Goal: Navigation & Orientation: Go to known website

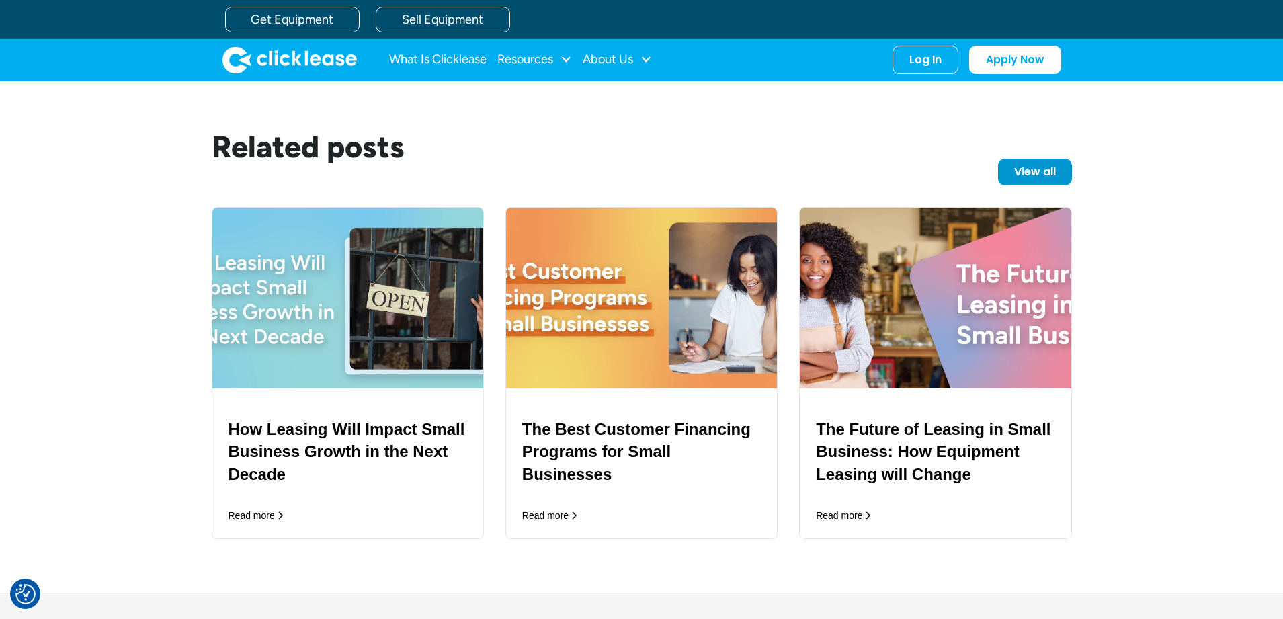
scroll to position [2641, 0]
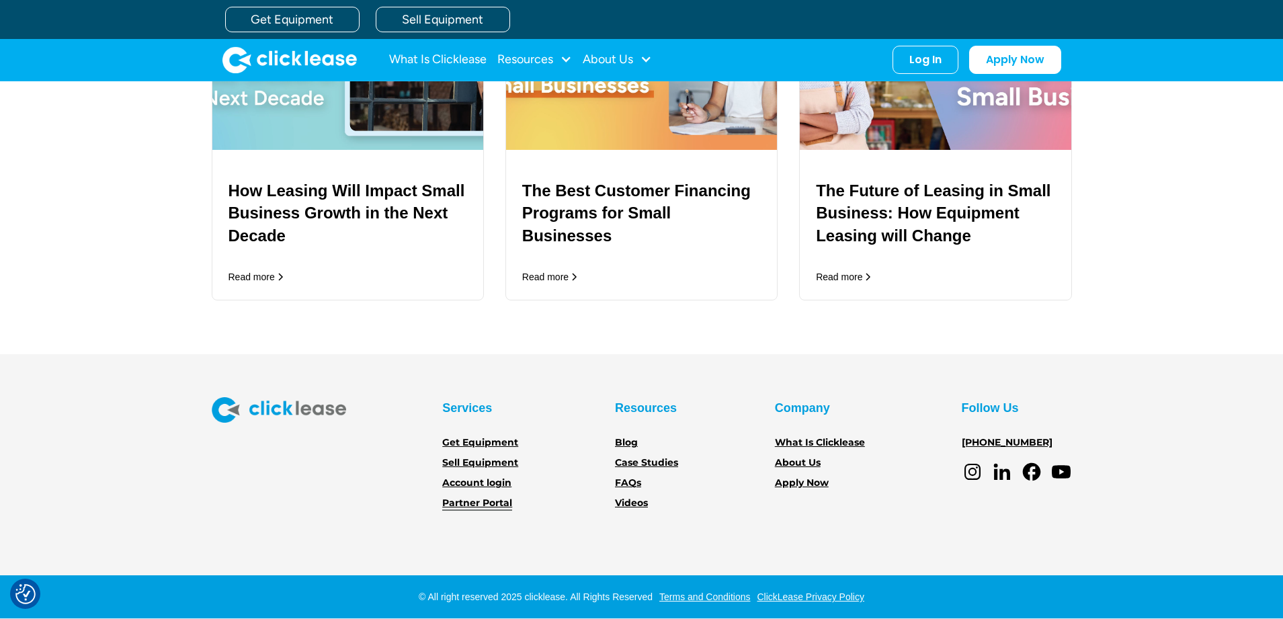
click at [486, 503] on link "Partner Portal" at bounding box center [477, 503] width 70 height 15
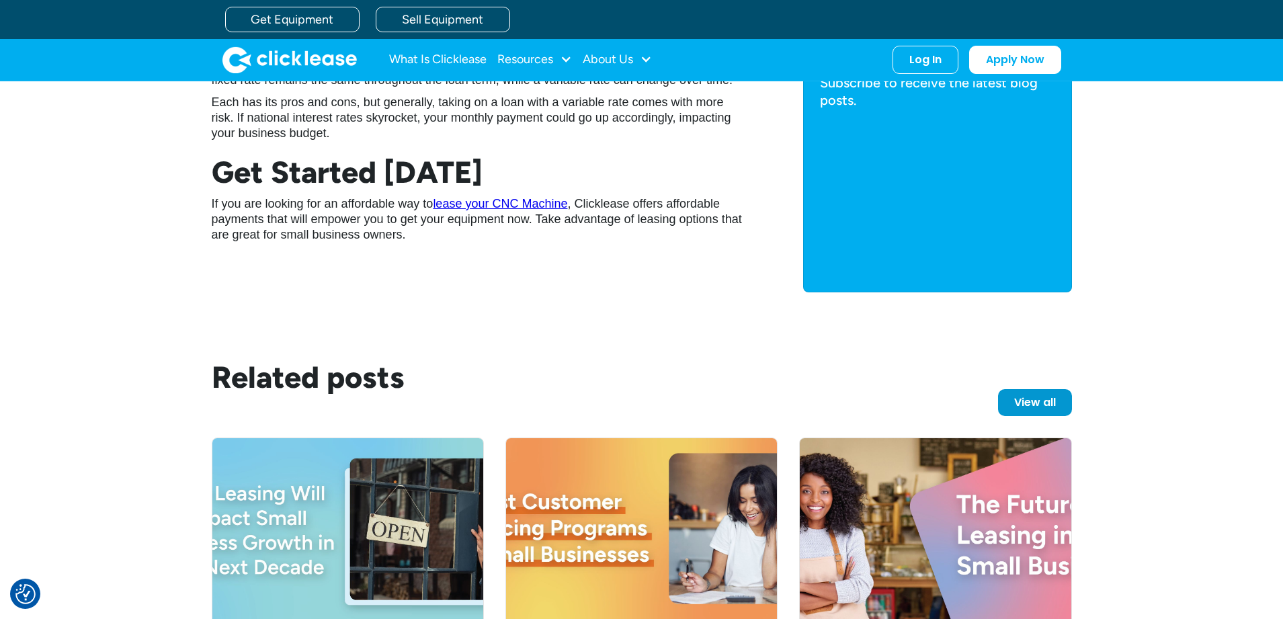
scroll to position [2171, 0]
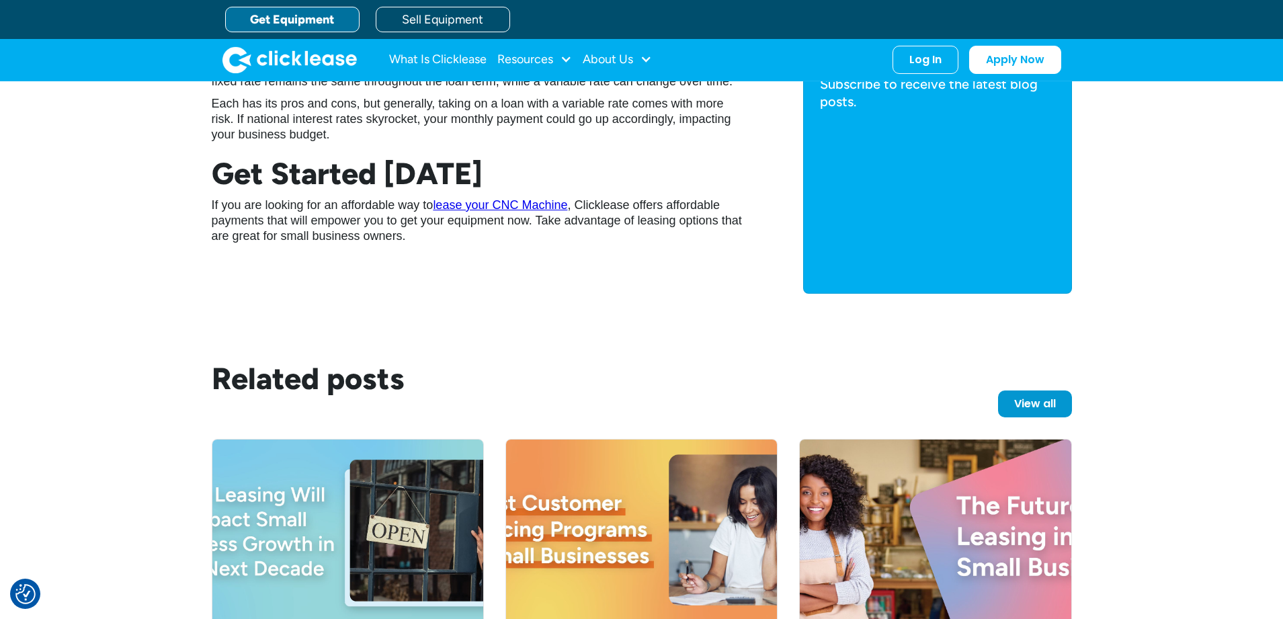
click at [298, 27] on link "Get Equipment" at bounding box center [292, 20] width 134 height 26
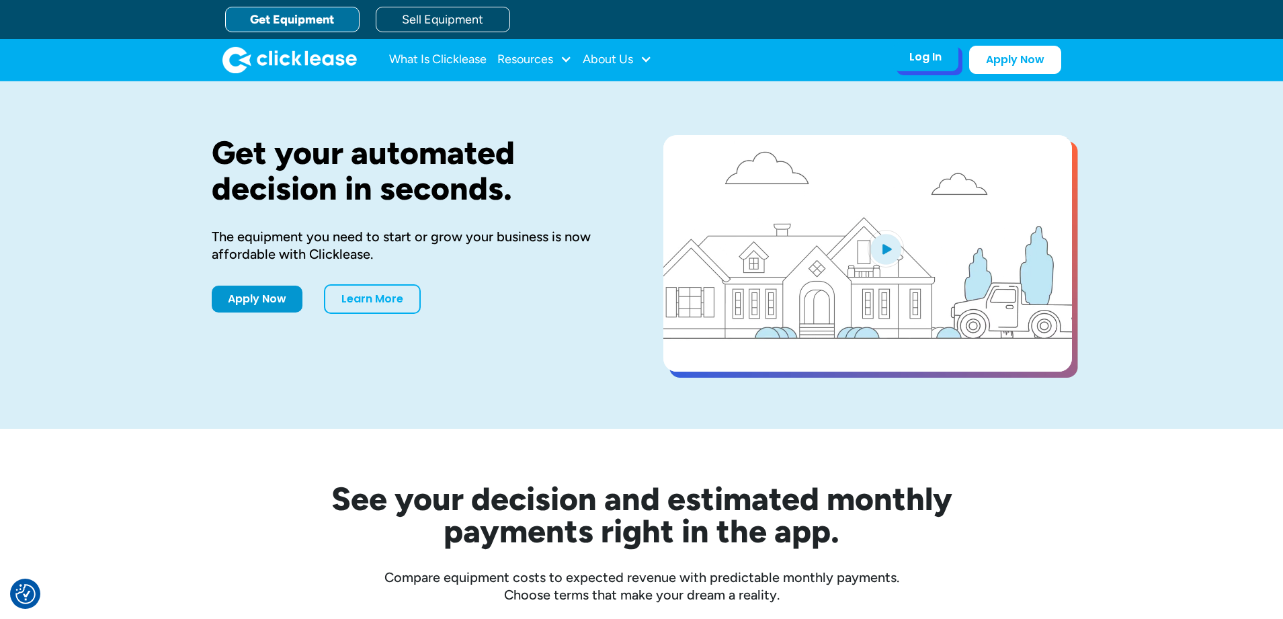
click at [933, 60] on div "Log In" at bounding box center [925, 56] width 32 height 13
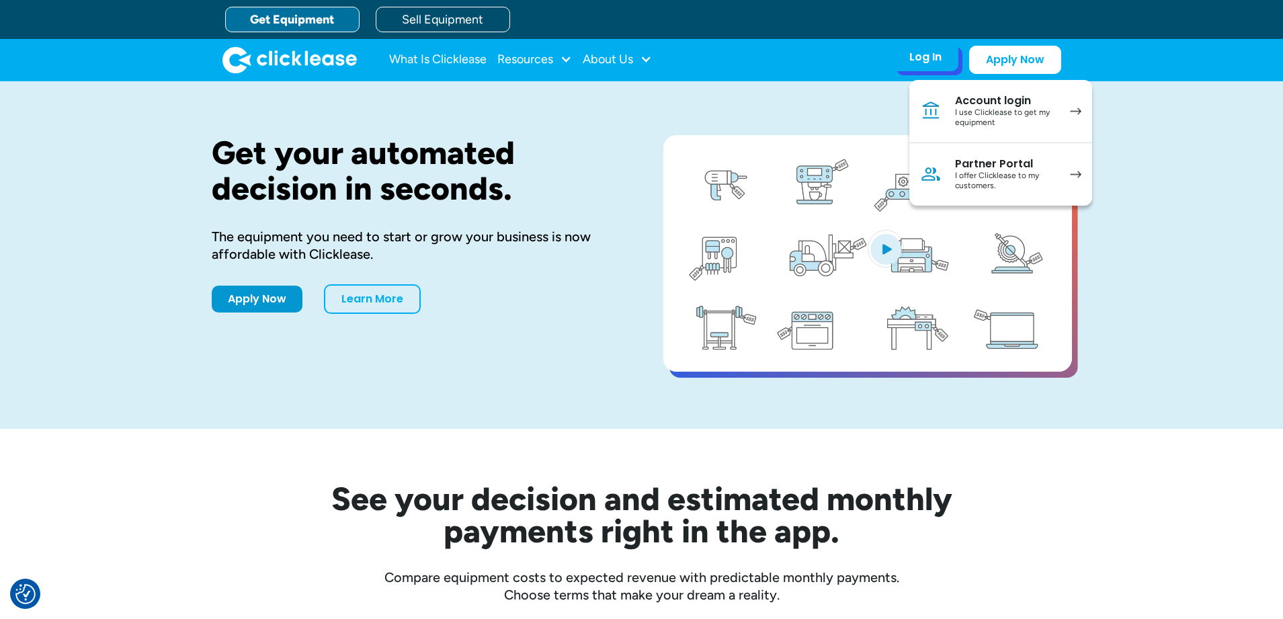
click at [974, 101] on div "Account login" at bounding box center [1005, 100] width 101 height 13
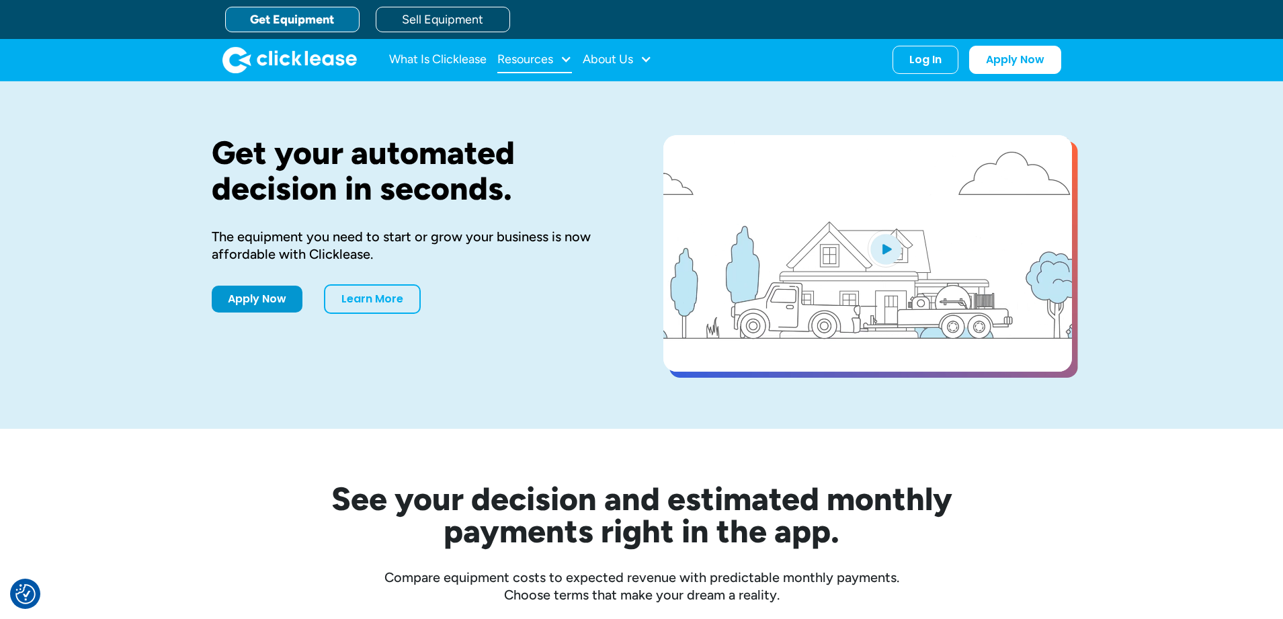
click at [546, 59] on div "Resources" at bounding box center [525, 59] width 56 height 0
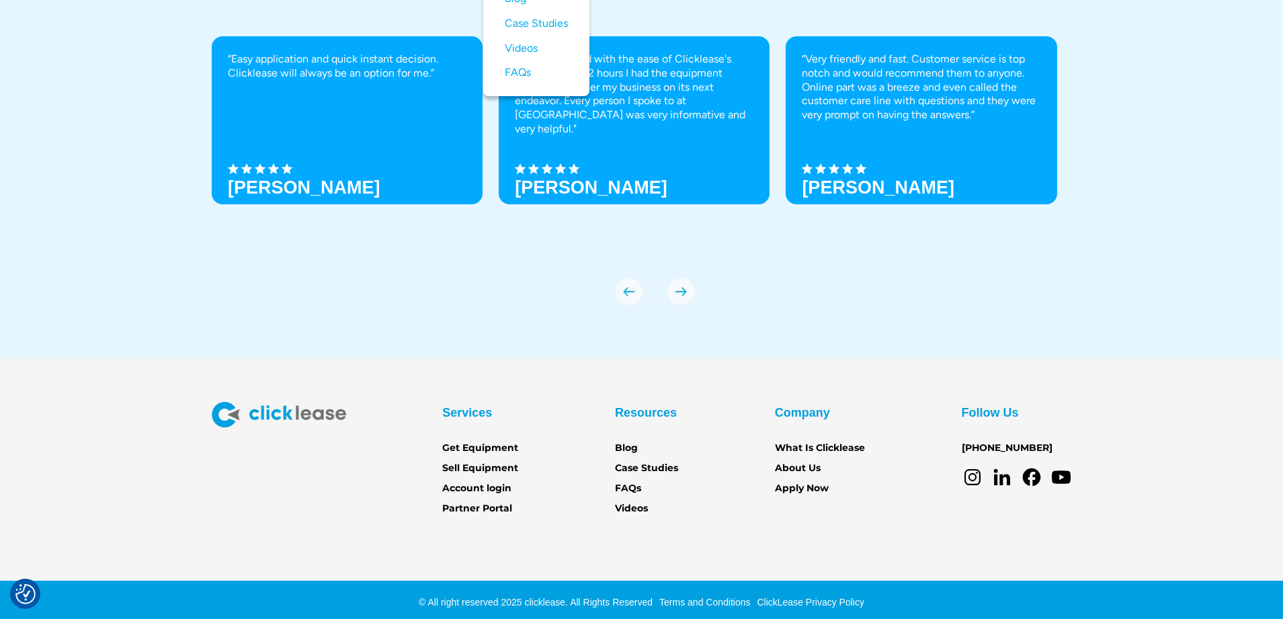
scroll to position [4689, 0]
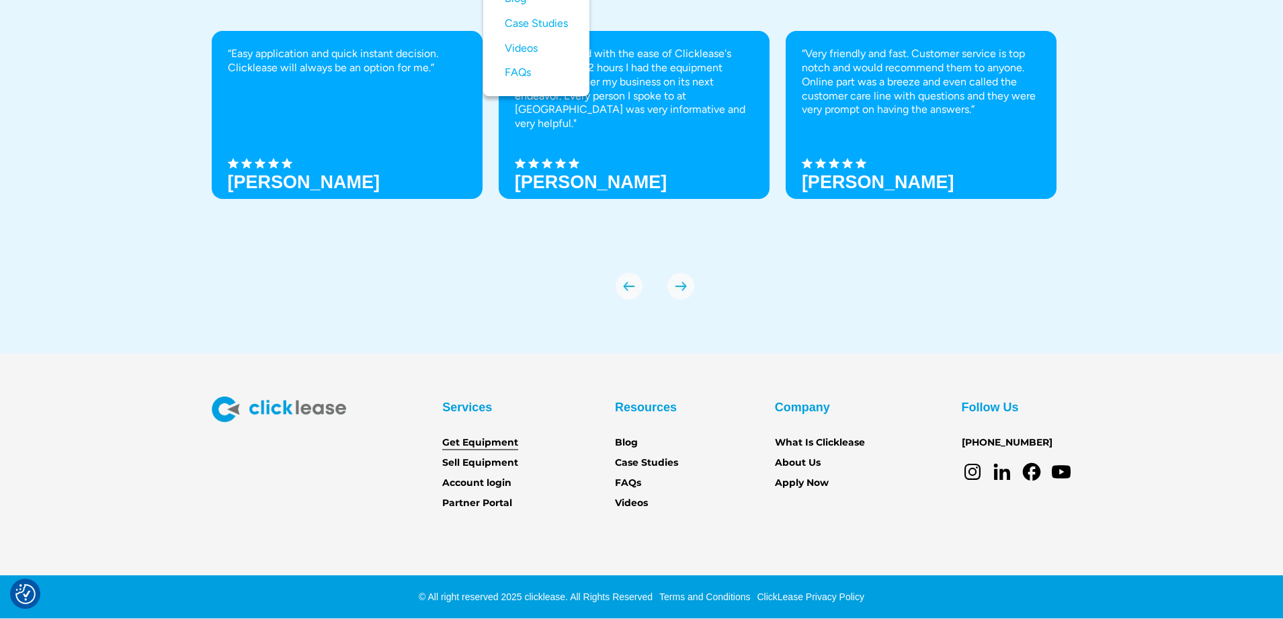
click at [484, 445] on link "Get Equipment" at bounding box center [480, 442] width 76 height 15
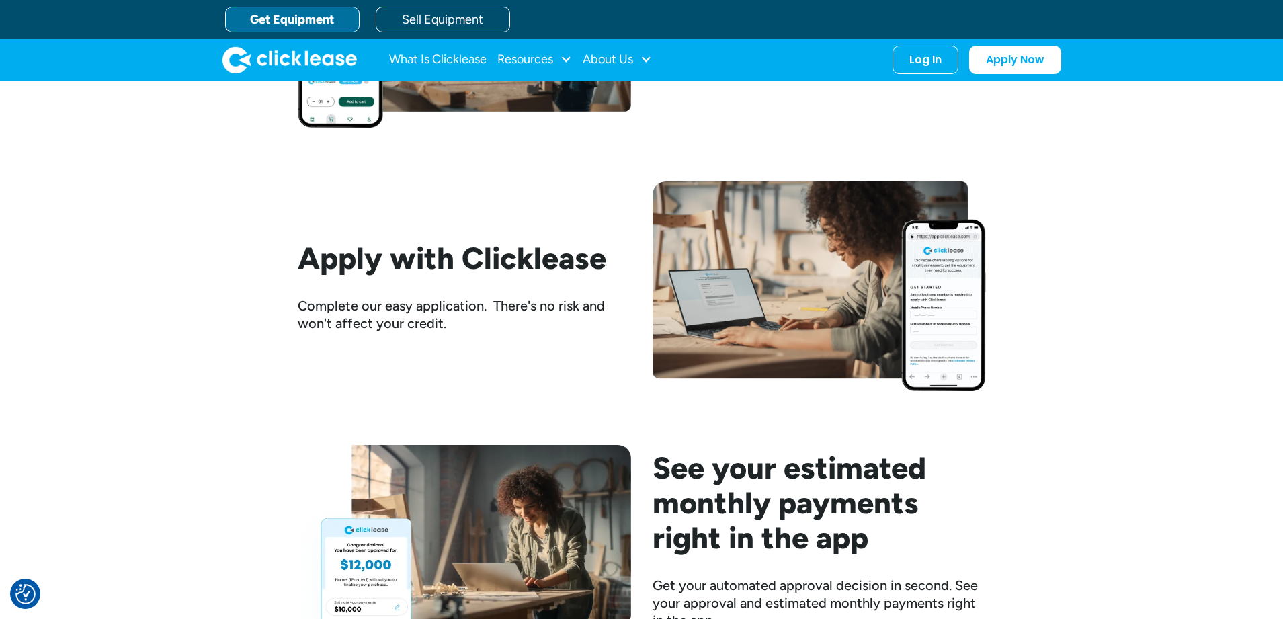
scroll to position [1195, 0]
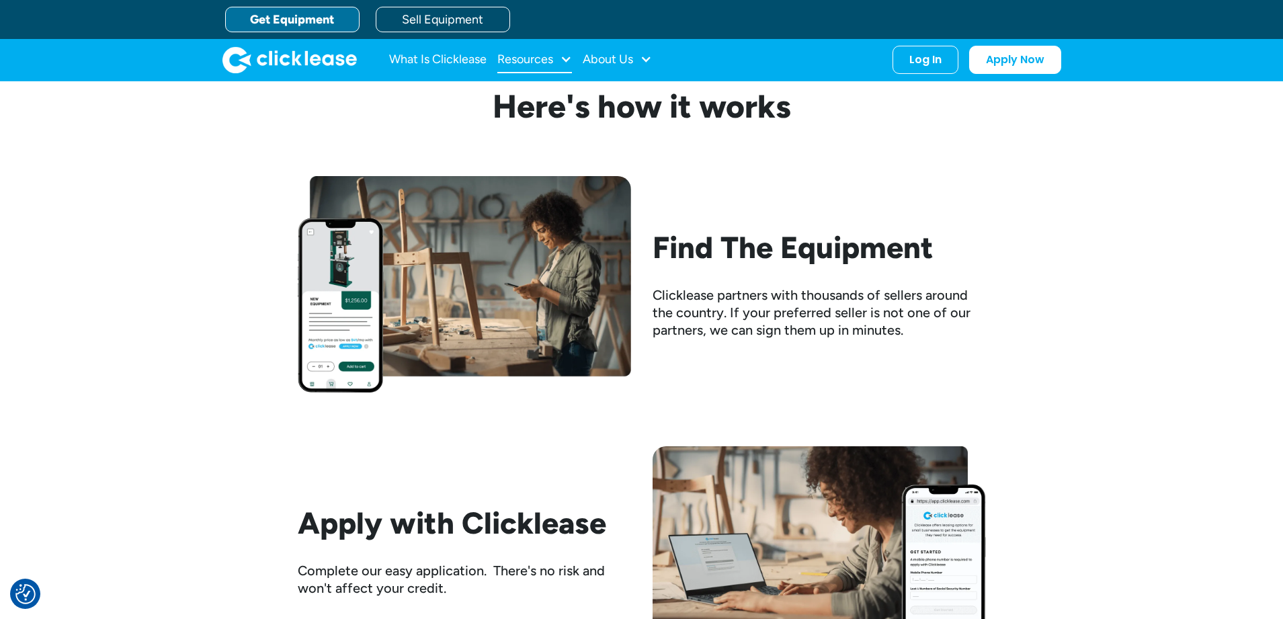
click at [566, 57] on div at bounding box center [566, 59] width 12 height 12
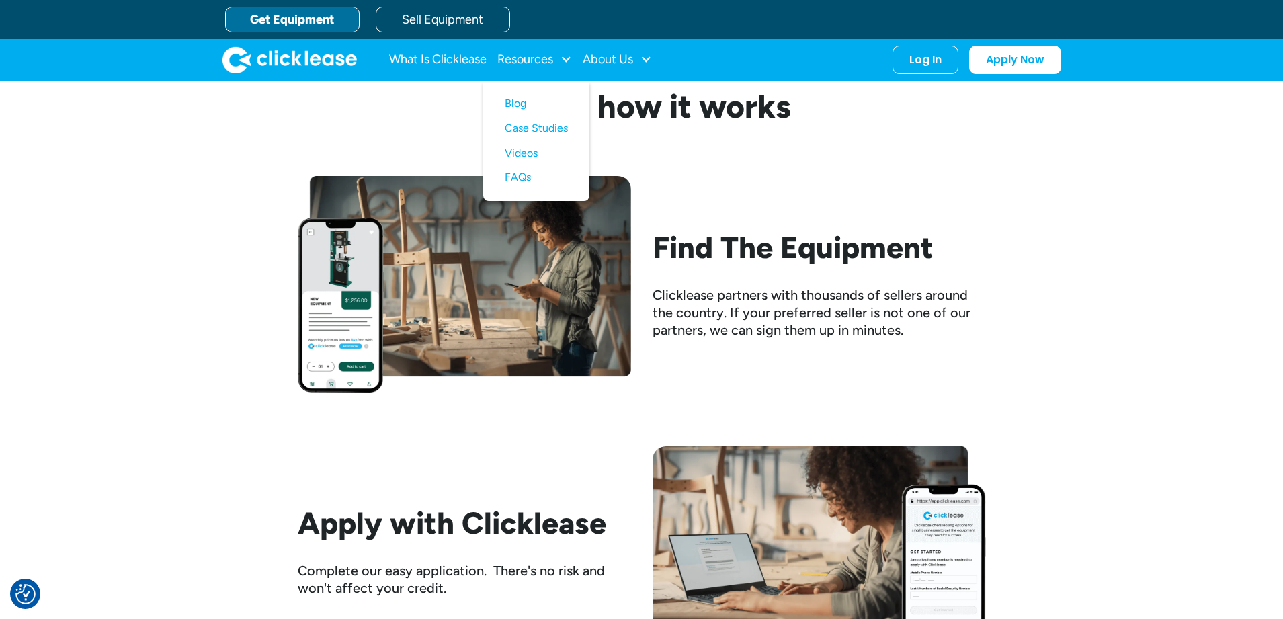
click at [314, 116] on h3 "Here's how it works" at bounding box center [642, 106] width 688 height 32
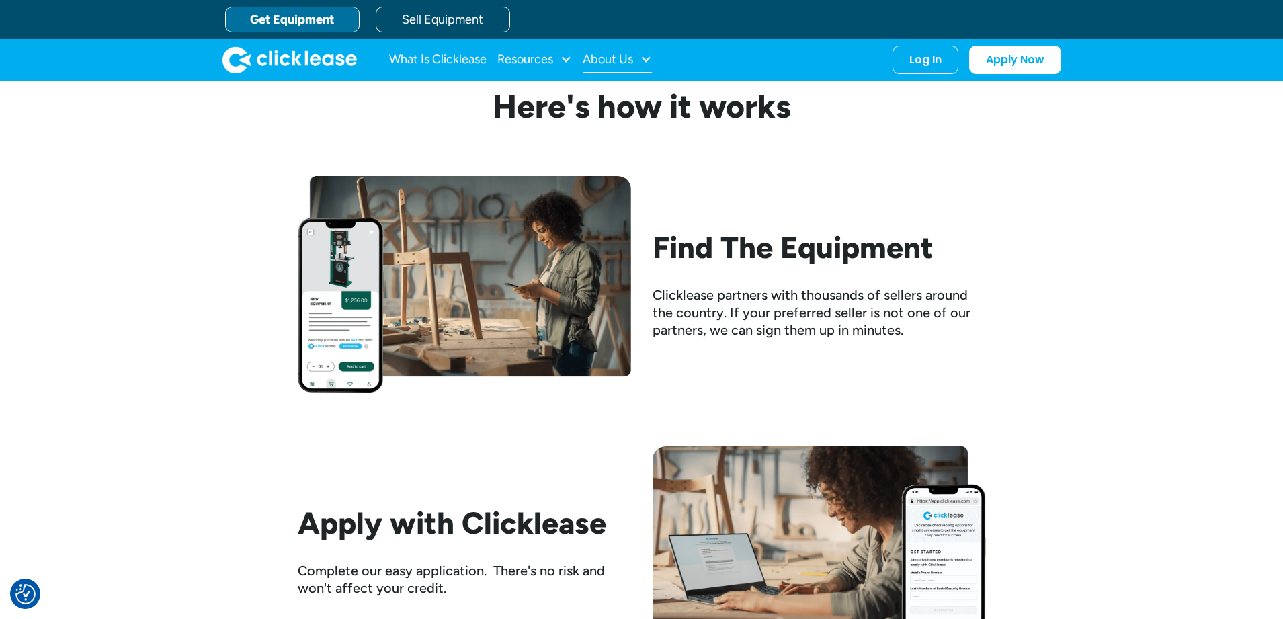
click at [642, 56] on div at bounding box center [646, 59] width 12 height 12
click at [413, 118] on h3 "Here's how it works" at bounding box center [642, 106] width 688 height 32
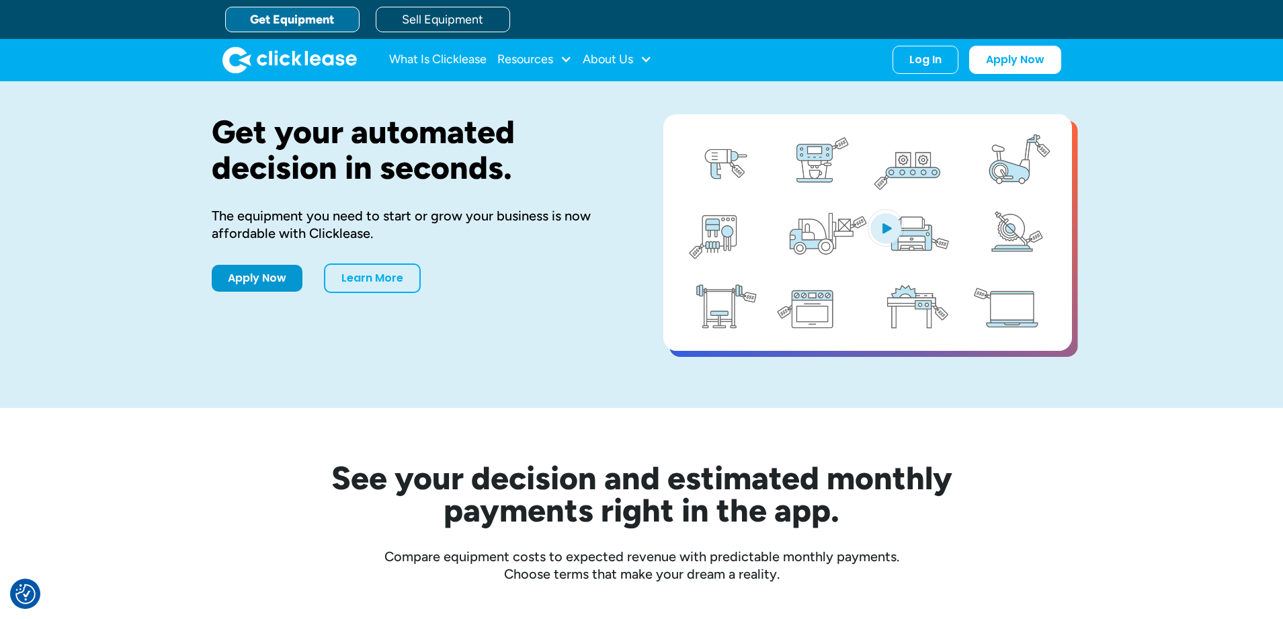
scroll to position [0, 0]
